Goal: Task Accomplishment & Management: Complete application form

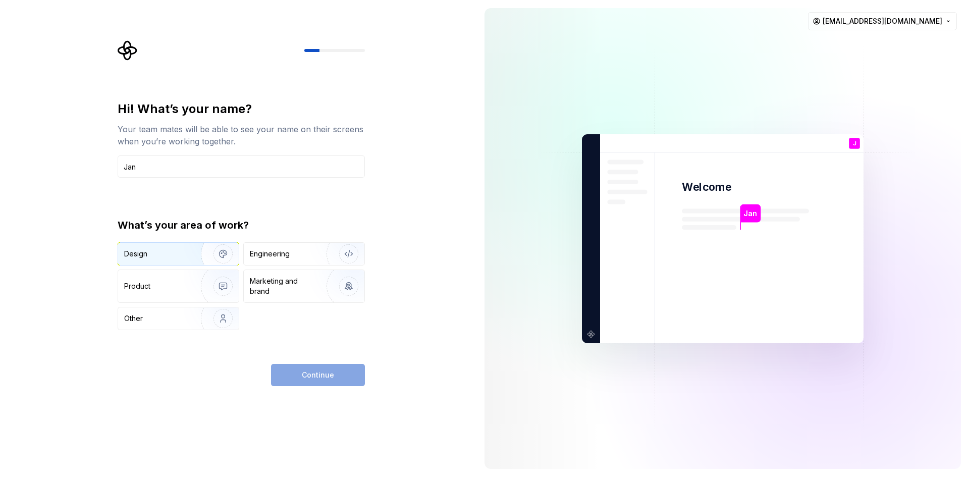
type input "Jan"
click at [202, 251] on img "button" at bounding box center [216, 254] width 65 height 68
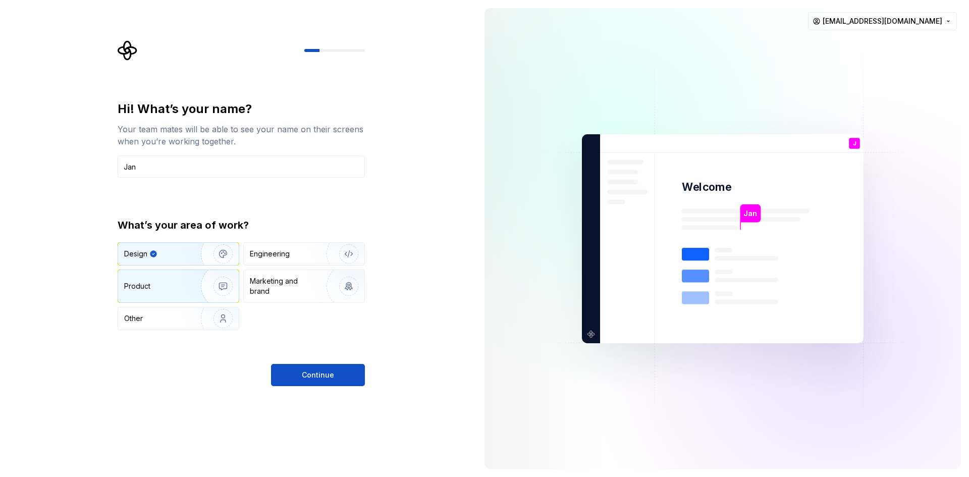
click at [204, 282] on img "button" at bounding box center [216, 286] width 65 height 68
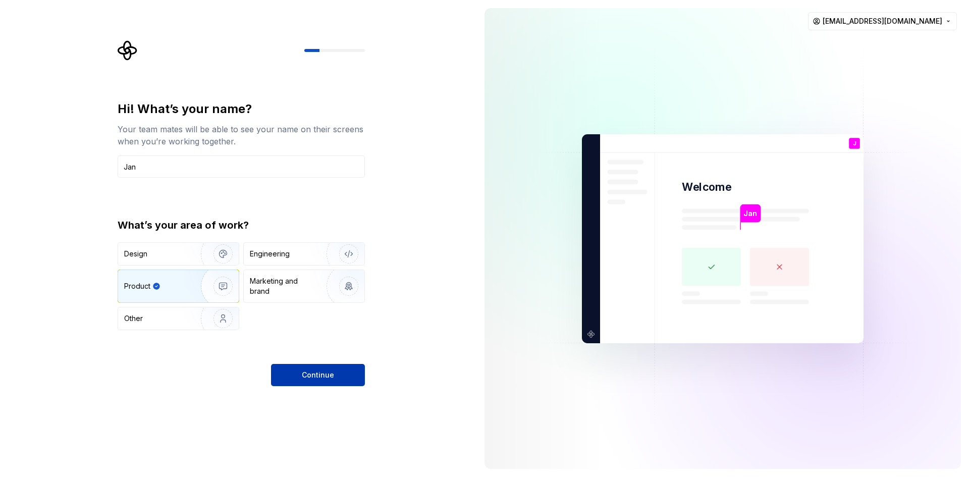
click at [337, 371] on button "Continue" at bounding box center [318, 375] width 94 height 22
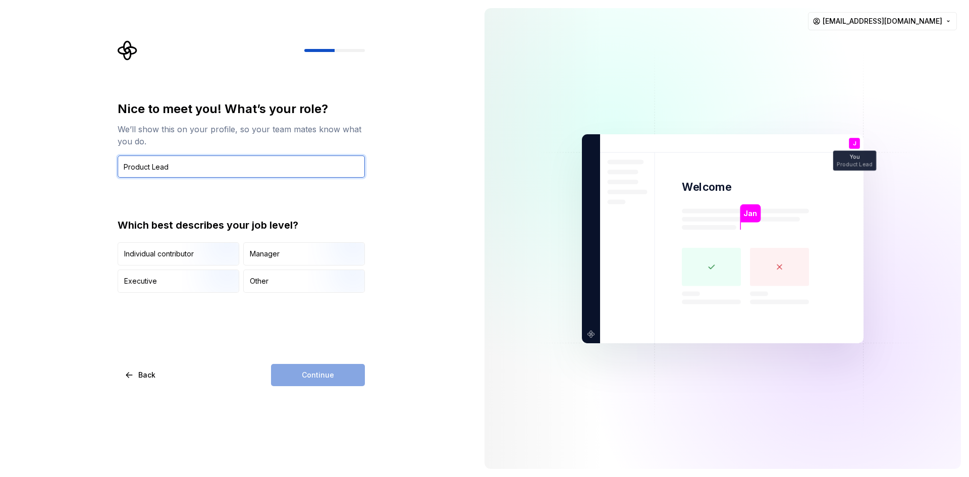
type input "Product Lead"
click at [427, 162] on div "Nice to meet you! What’s your role? We’ll show this on your profile, so your te…" at bounding box center [238, 238] width 477 height 477
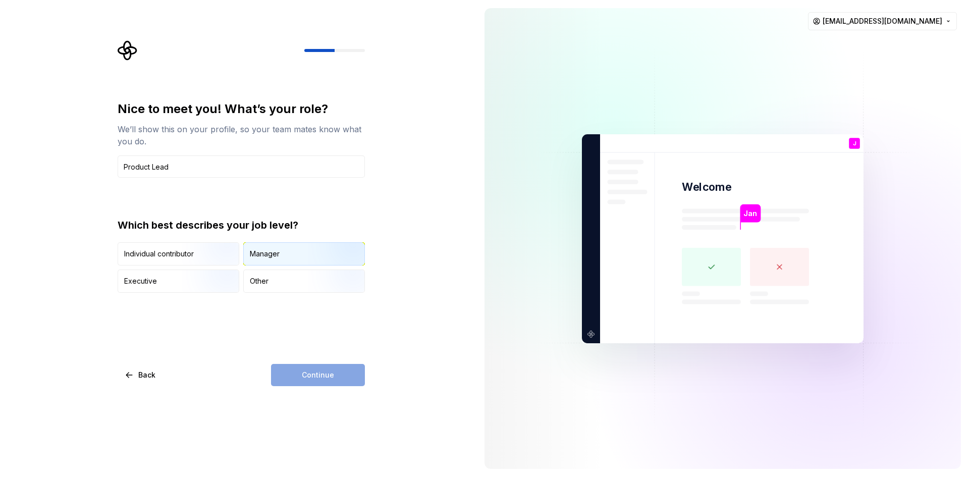
click at [320, 246] on img "button" at bounding box center [340, 267] width 65 height 68
click at [359, 377] on button "Continue" at bounding box center [318, 375] width 94 height 22
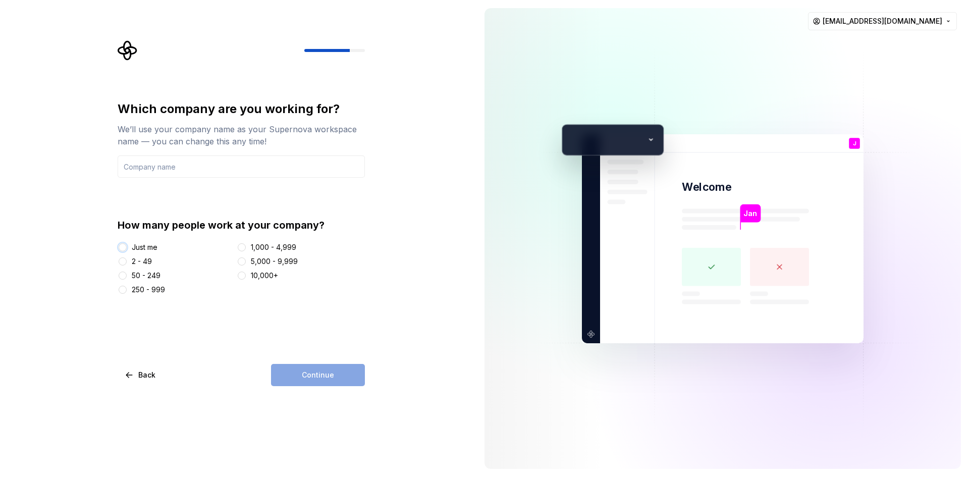
click at [123, 245] on button "Just me" at bounding box center [123, 247] width 8 height 8
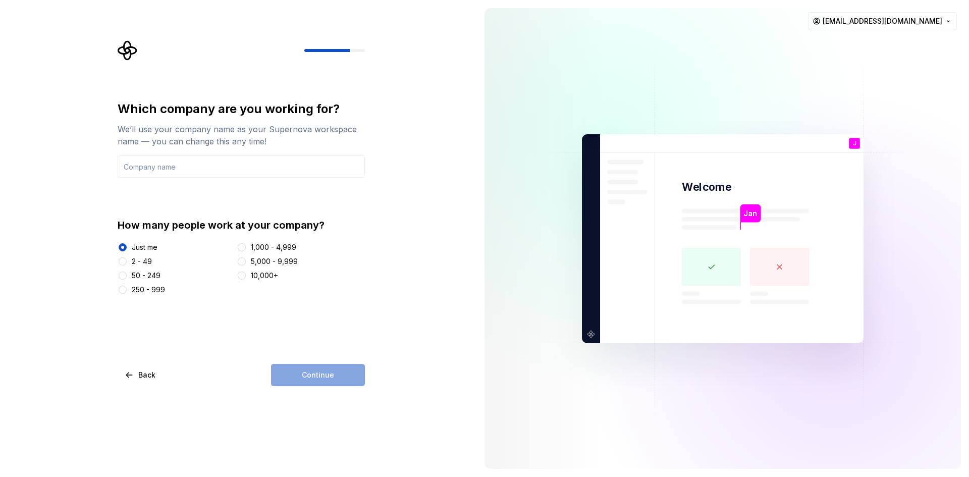
click at [322, 358] on div "Which company are you working for? We’ll use your company name as your Supernov…" at bounding box center [241, 243] width 247 height 285
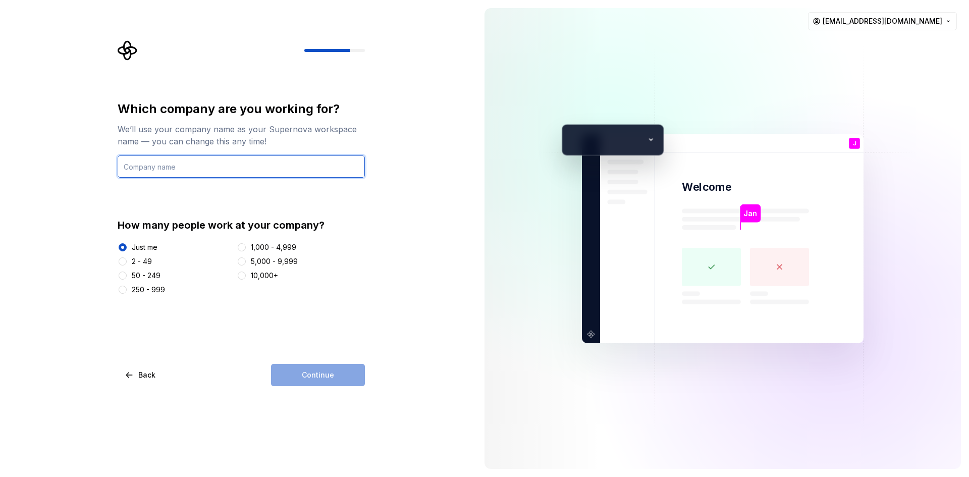
click at [142, 165] on input "text" at bounding box center [241, 166] width 247 height 22
type input "Scentia AI"
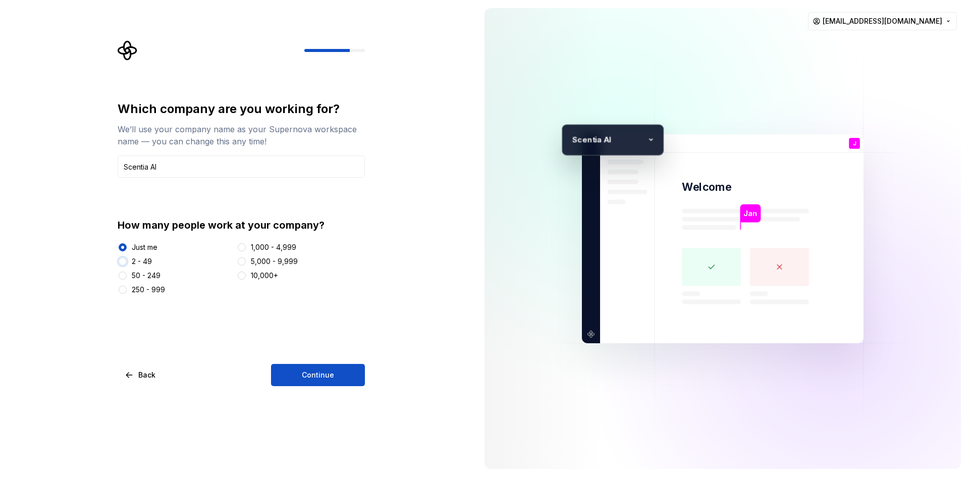
click at [123, 265] on button "2 - 49" at bounding box center [123, 261] width 8 height 8
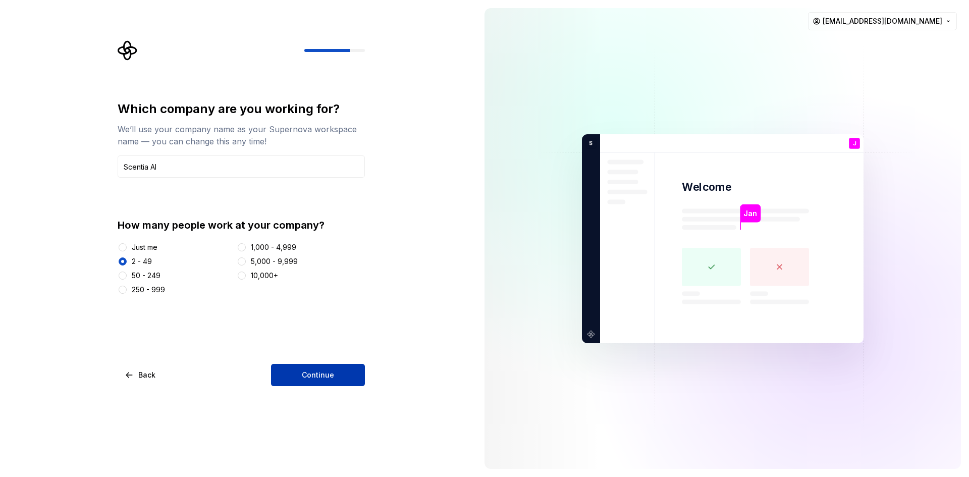
click at [301, 377] on button "Continue" at bounding box center [318, 375] width 94 height 22
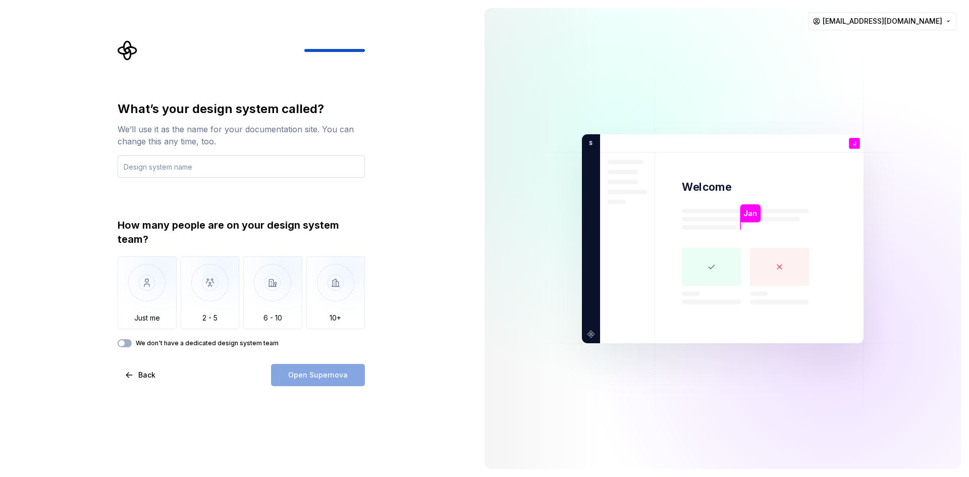
click at [227, 165] on input "text" at bounding box center [241, 166] width 247 height 22
type input "Scentia"
click at [141, 345] on label "We don't have a dedicated design system team" at bounding box center [207, 343] width 143 height 8
click at [132, 345] on button "We don't have a dedicated design system team" at bounding box center [125, 343] width 14 height 8
click at [345, 374] on span "Open Supernova" at bounding box center [318, 375] width 60 height 10
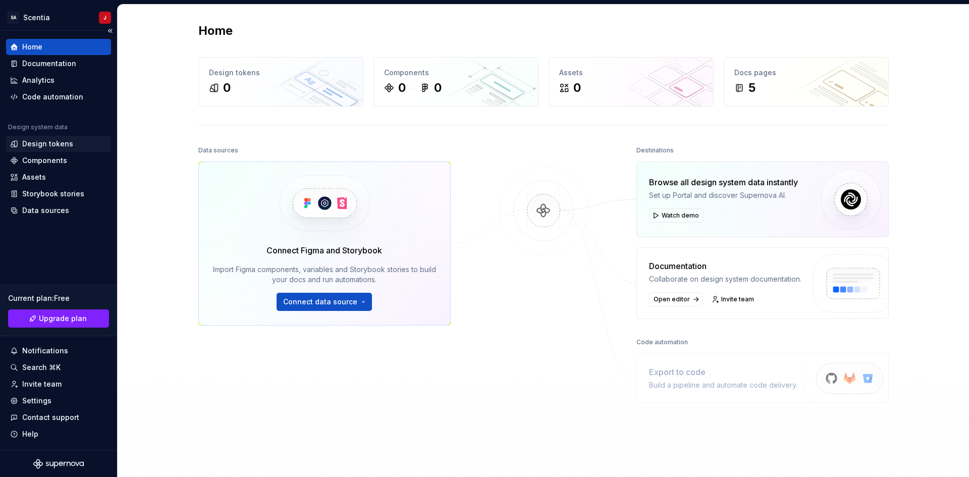
click at [70, 142] on div "Design tokens" at bounding box center [47, 144] width 51 height 10
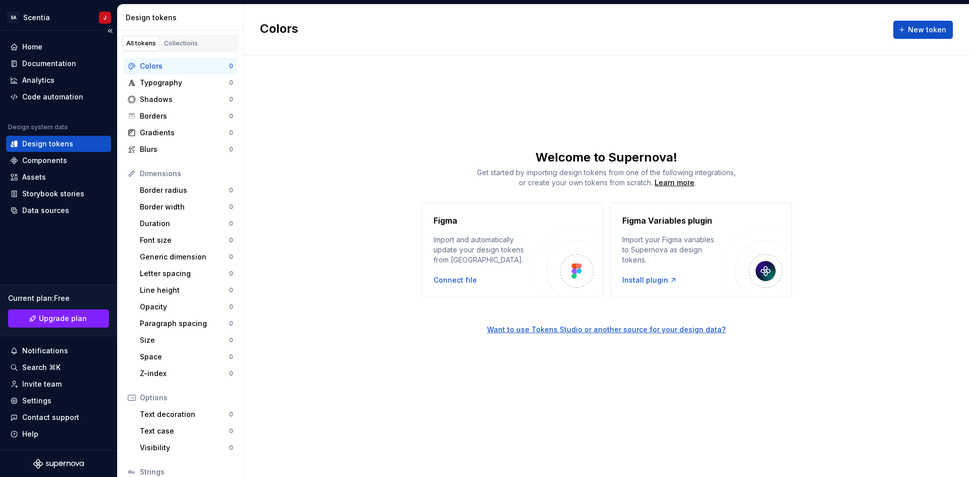
click at [64, 37] on div "Home Documentation Analytics Code automation Design system data Design tokens C…" at bounding box center [58, 241] width 117 height 420
click at [64, 38] on div "Home Documentation Analytics Code automation Design system data Design tokens C…" at bounding box center [58, 241] width 117 height 420
click at [64, 39] on div "Home" at bounding box center [58, 47] width 105 height 16
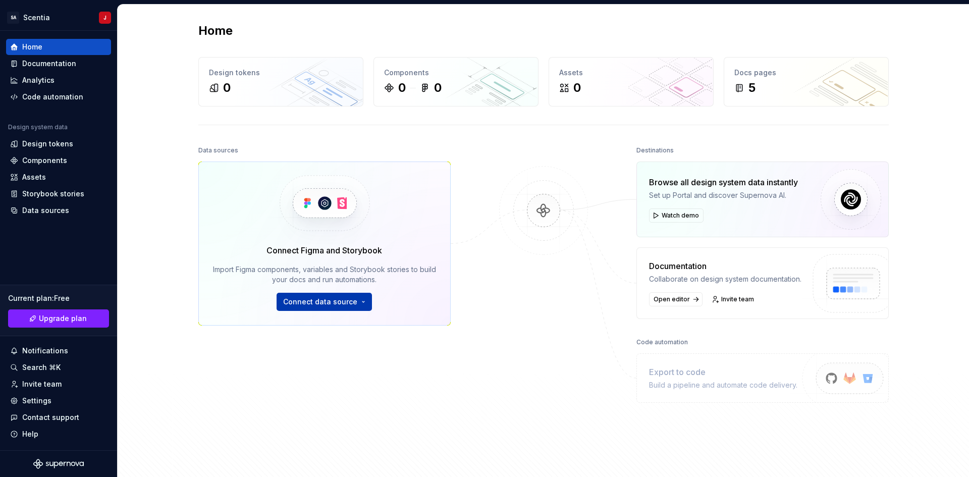
click at [334, 297] on span "Connect data source" at bounding box center [320, 302] width 74 height 10
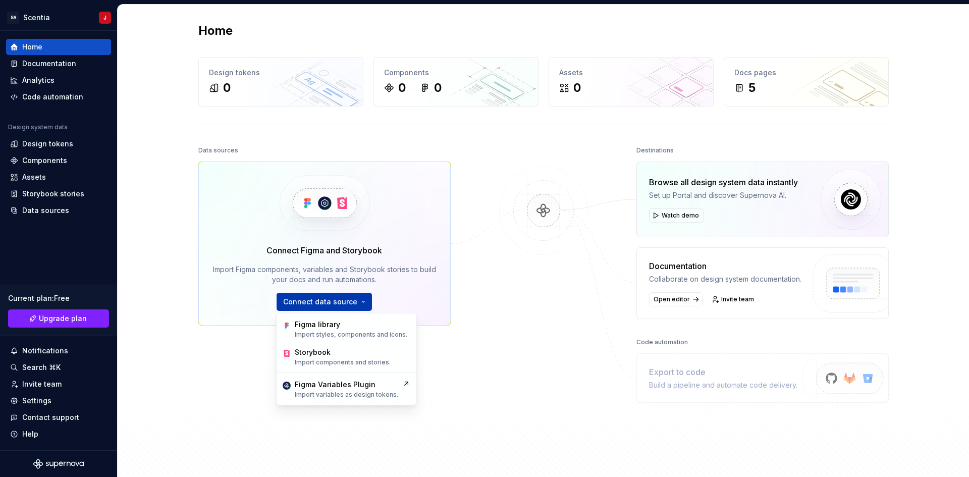
click at [339, 295] on button "Connect data source" at bounding box center [324, 302] width 95 height 18
